Goal: Information Seeking & Learning: Learn about a topic

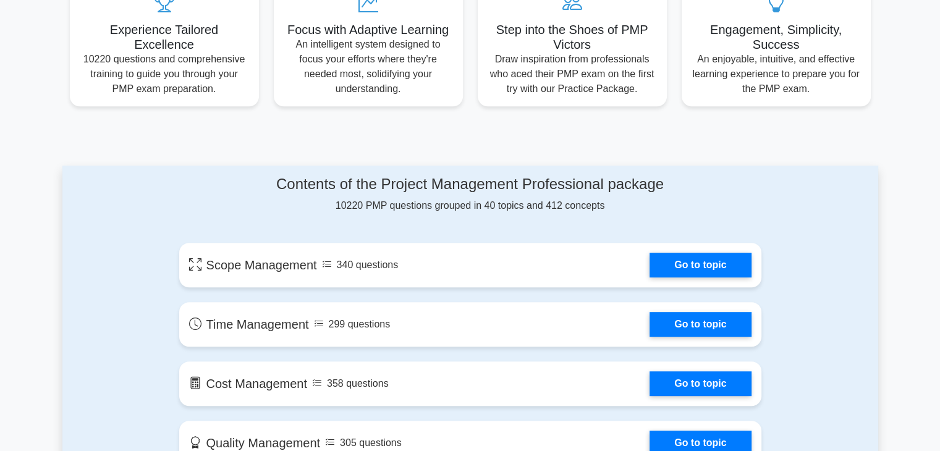
scroll to position [490, 0]
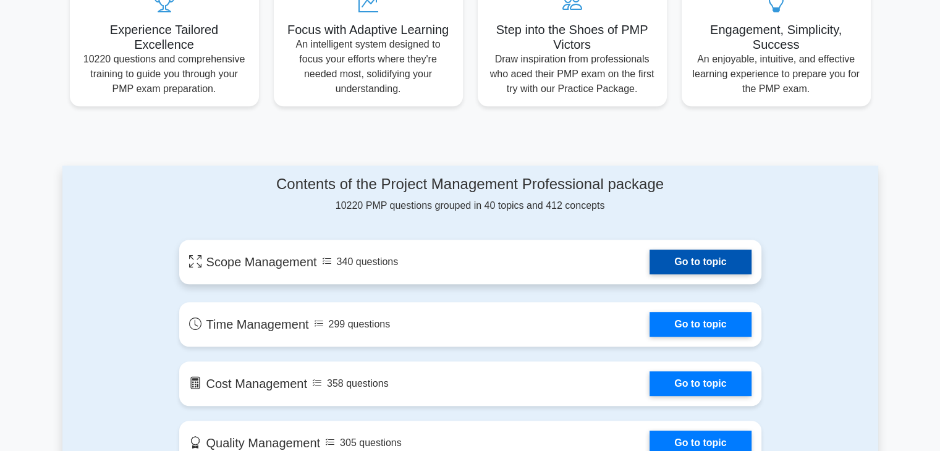
click at [690, 273] on link "Go to topic" at bounding box center [700, 262] width 101 height 25
click at [685, 268] on link "Go to topic" at bounding box center [700, 262] width 101 height 25
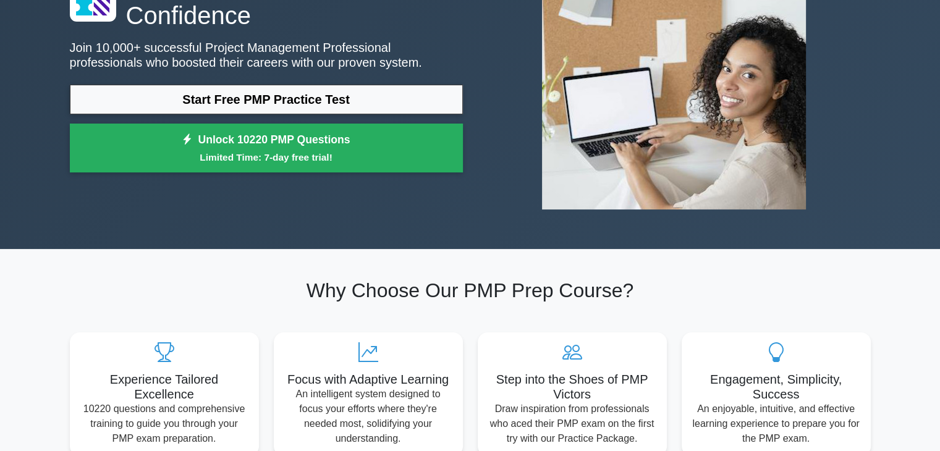
scroll to position [138, 0]
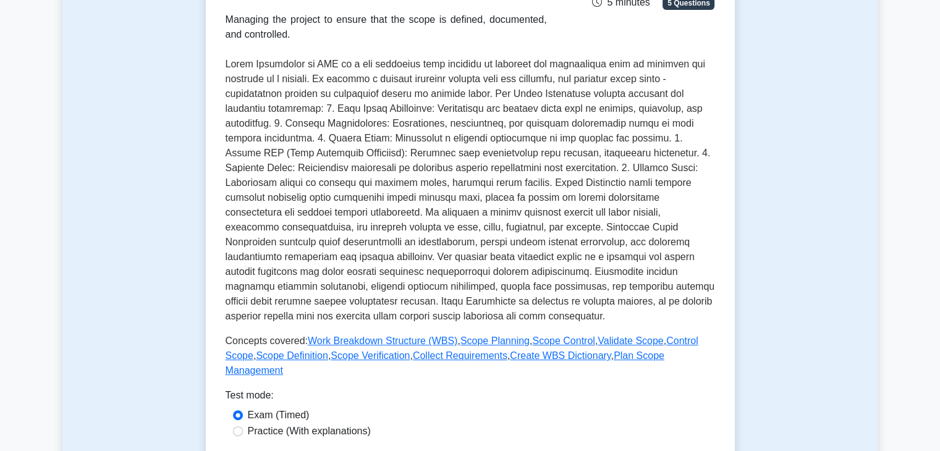
scroll to position [224, 0]
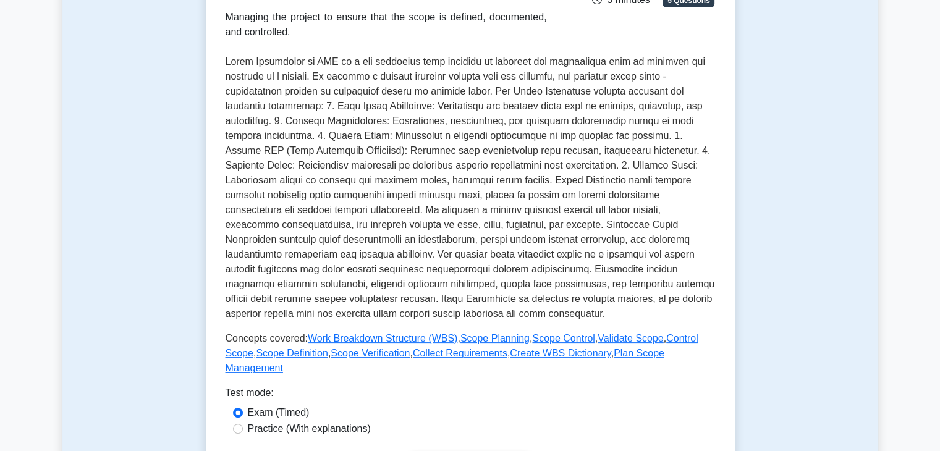
click at [271, 422] on label "Practice (With explanations)" at bounding box center [309, 429] width 123 height 15
click at [243, 424] on input "Practice (With explanations)" at bounding box center [238, 429] width 10 height 10
radio input "true"
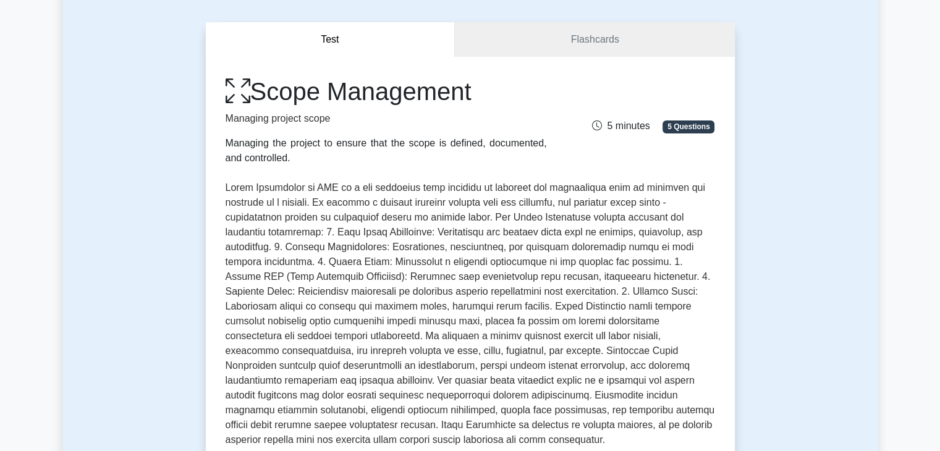
scroll to position [98, 0]
click at [556, 52] on link "Flashcards" at bounding box center [594, 40] width 279 height 35
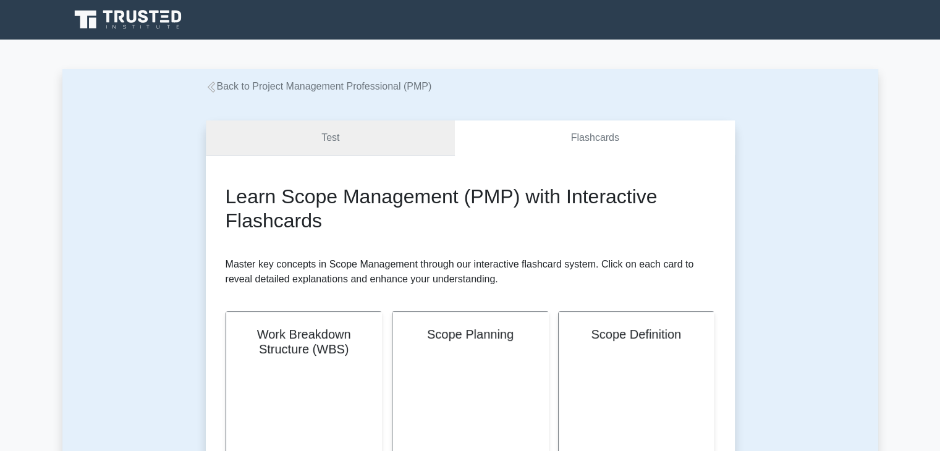
click at [396, 125] on link "Test" at bounding box center [331, 138] width 250 height 35
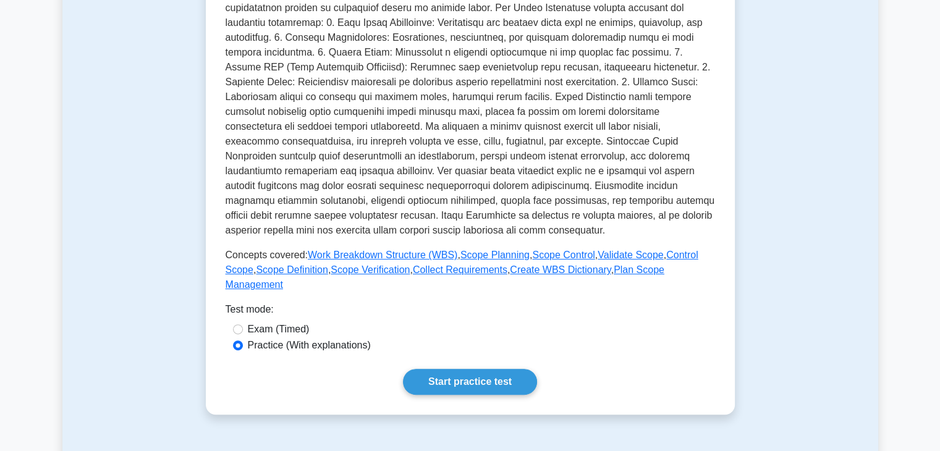
scroll to position [307, 0]
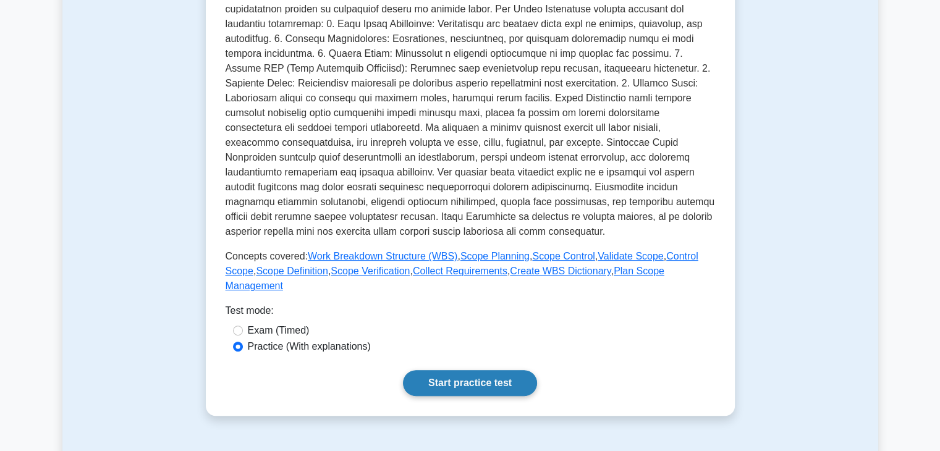
click at [493, 370] on link "Start practice test" at bounding box center [470, 383] width 134 height 26
